Goal: Navigation & Orientation: Go to known website

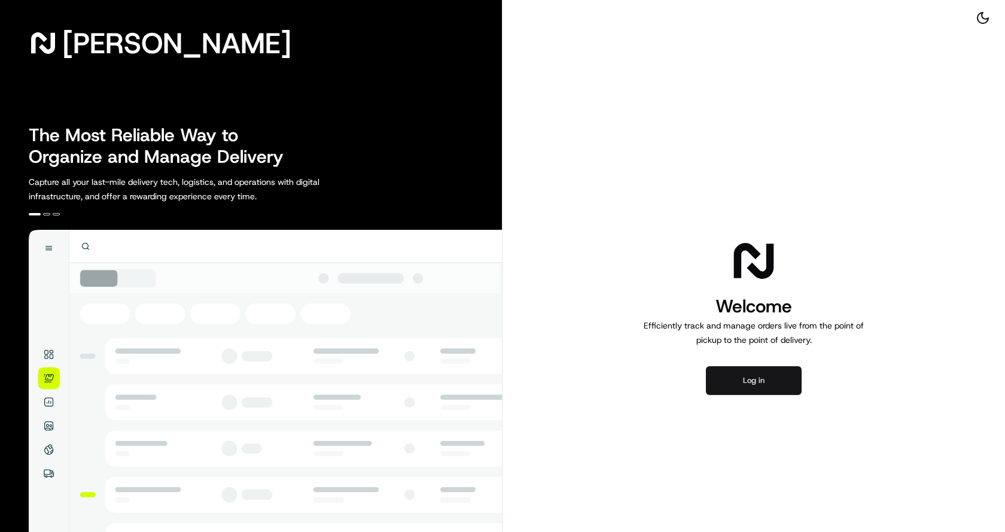
click at [762, 375] on button "Log in" at bounding box center [754, 380] width 96 height 29
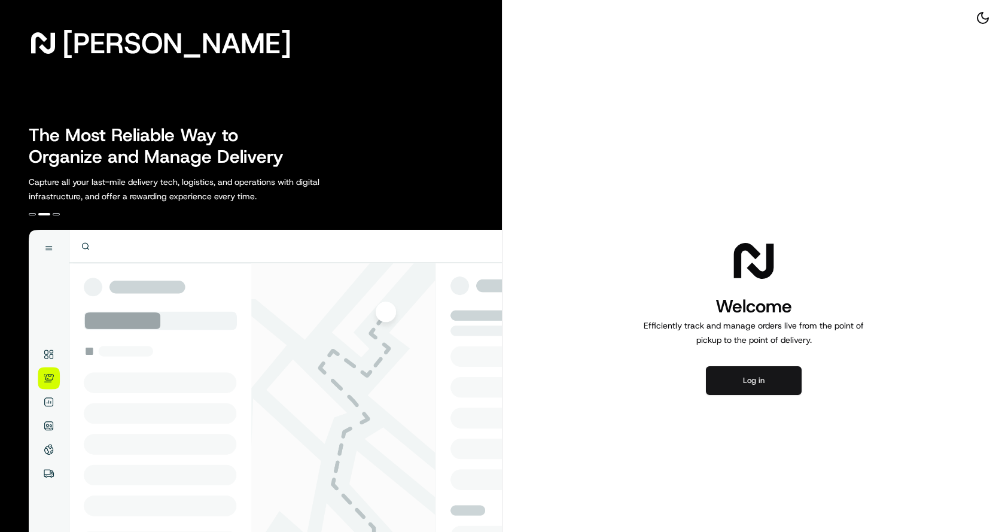
click at [742, 385] on button "Log in" at bounding box center [754, 380] width 96 height 29
